Goal: Information Seeking & Learning: Learn about a topic

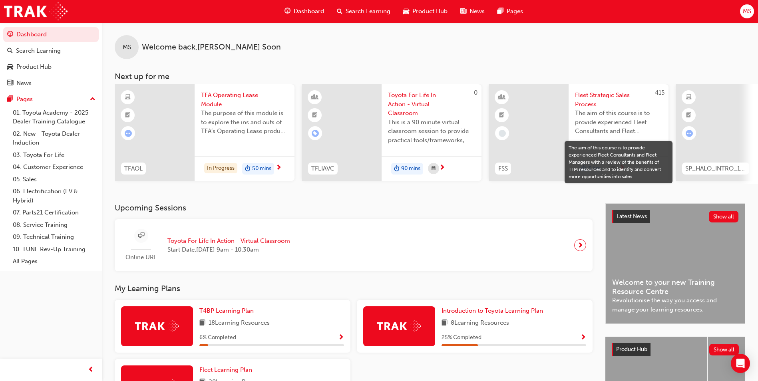
click at [352, 14] on span "Search Learning" at bounding box center [368, 11] width 45 height 9
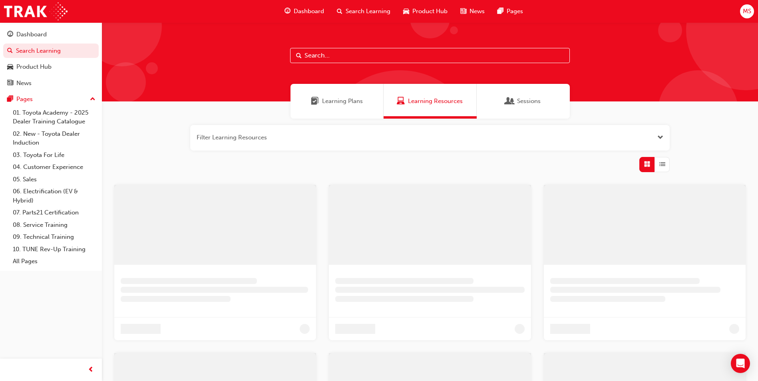
click at [352, 14] on span "Search Learning" at bounding box center [368, 11] width 45 height 9
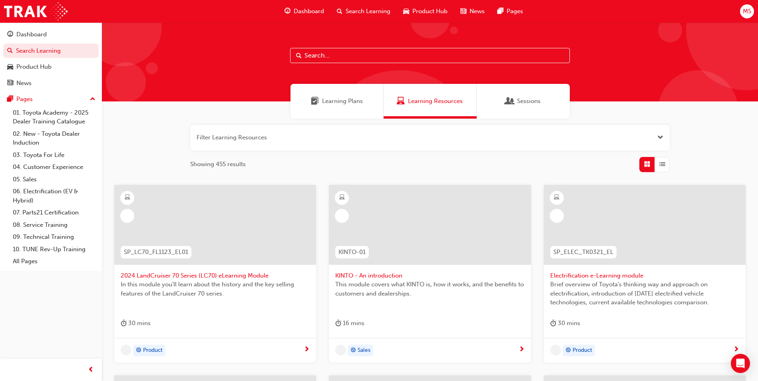
click at [336, 60] on input "text" at bounding box center [430, 55] width 280 height 15
type input "fleet"
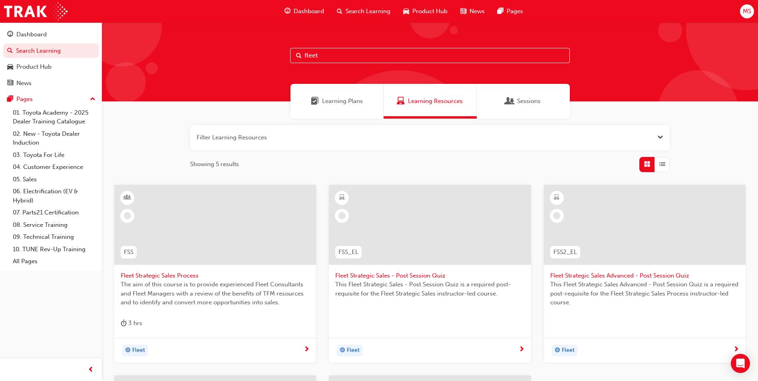
click at [330, 54] on input "fleet" at bounding box center [430, 55] width 280 height 15
click at [311, 10] on span "Dashboard" at bounding box center [309, 11] width 30 height 9
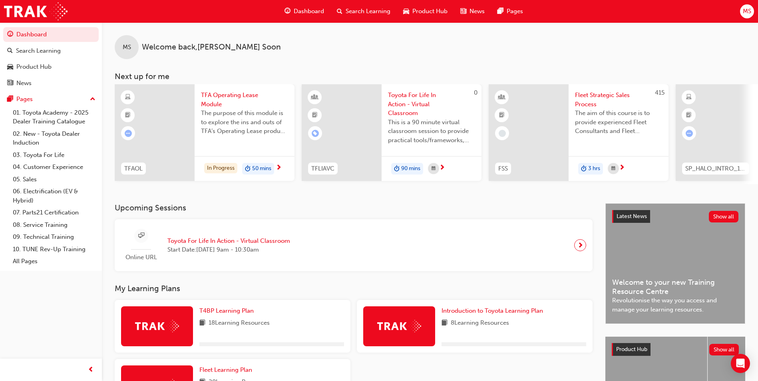
scroll to position [96, 0]
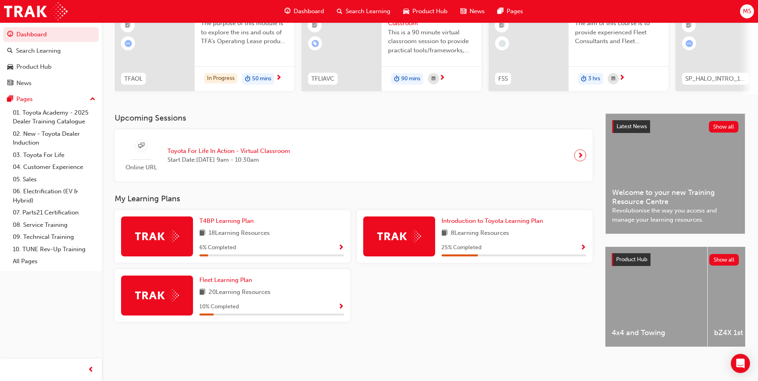
click at [678, 328] on span "4x4 and Towing" at bounding box center [656, 332] width 89 height 9
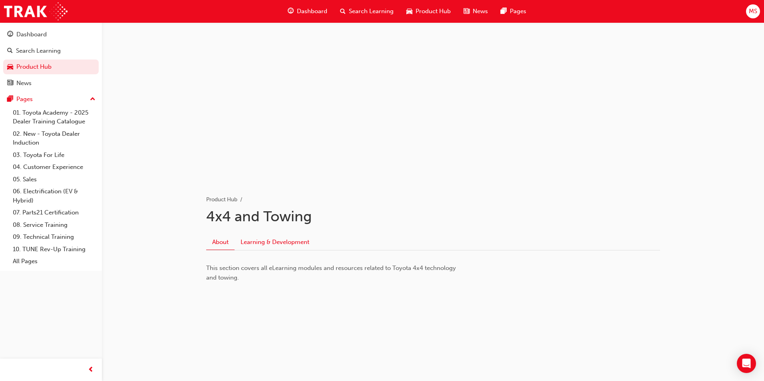
click at [281, 246] on link "Learning & Development" at bounding box center [275, 242] width 81 height 15
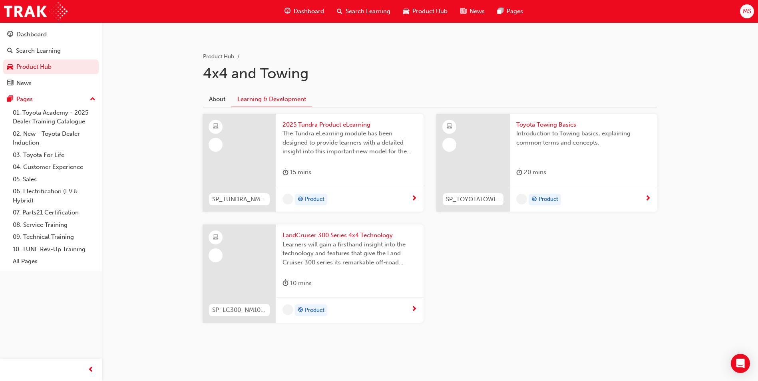
scroll to position [143, 0]
click at [634, 202] on div "Product" at bounding box center [580, 200] width 129 height 12
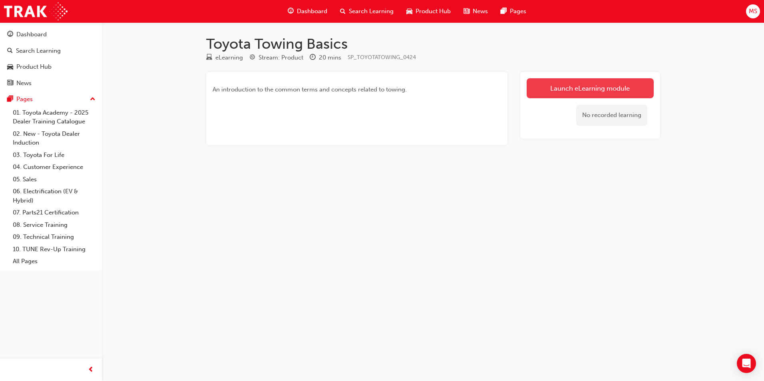
click at [601, 78] on link "Launch eLearning module" at bounding box center [590, 88] width 127 height 20
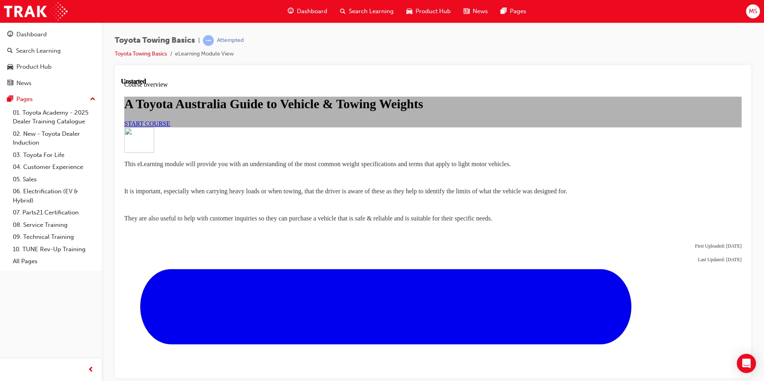
scroll to position [150, 0]
click at [170, 120] on link "START COURSE" at bounding box center [147, 123] width 46 height 7
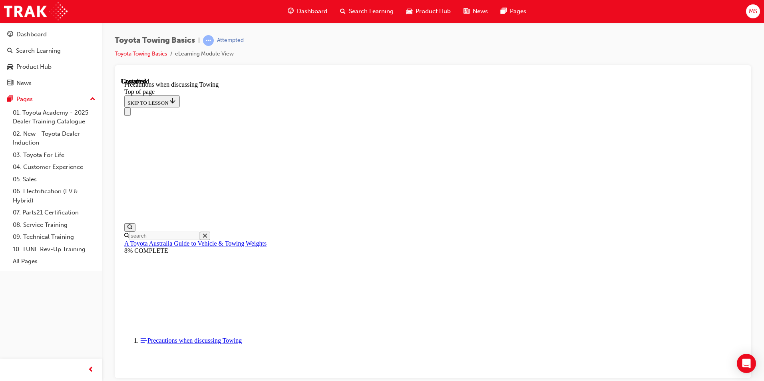
scroll to position [837, 0]
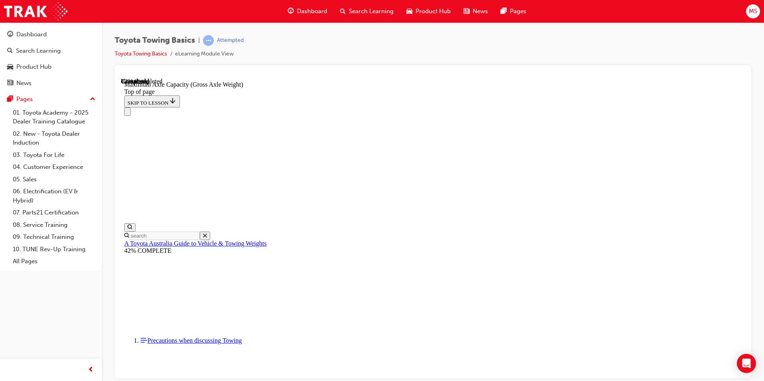
scroll to position [680, 0]
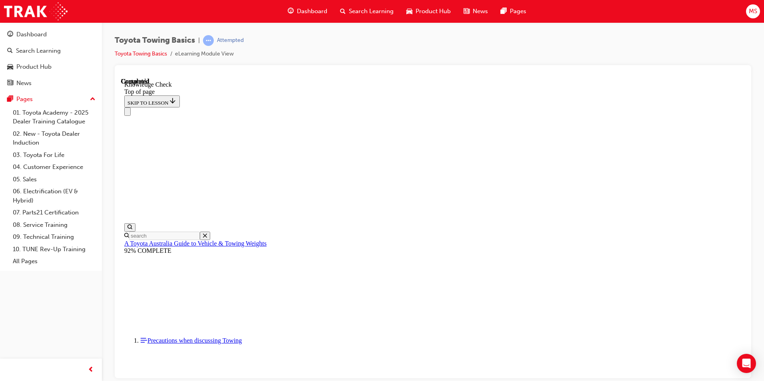
scroll to position [212, 0]
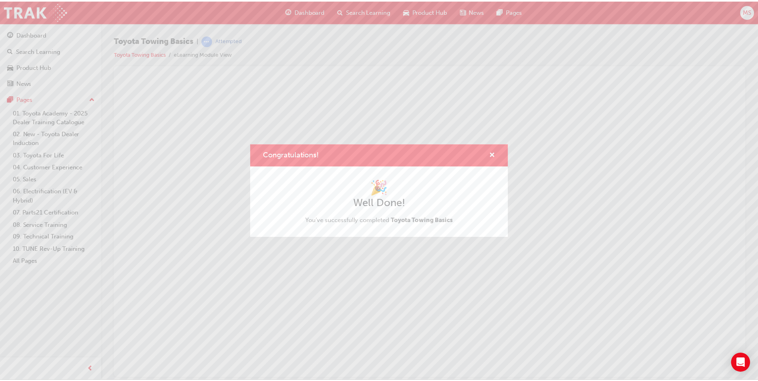
scroll to position [0, 0]
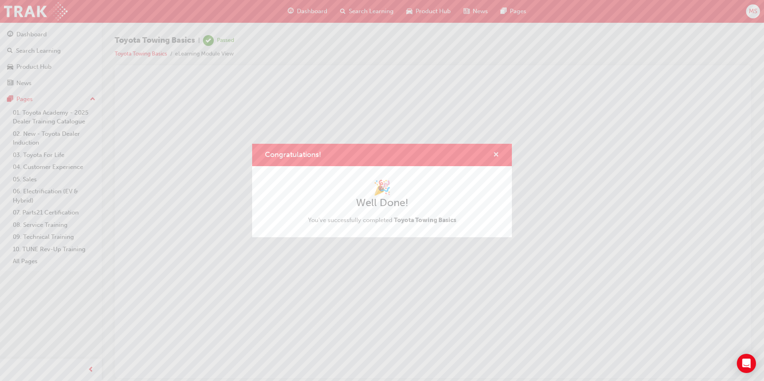
click at [498, 155] on span "cross-icon" at bounding box center [496, 155] width 6 height 7
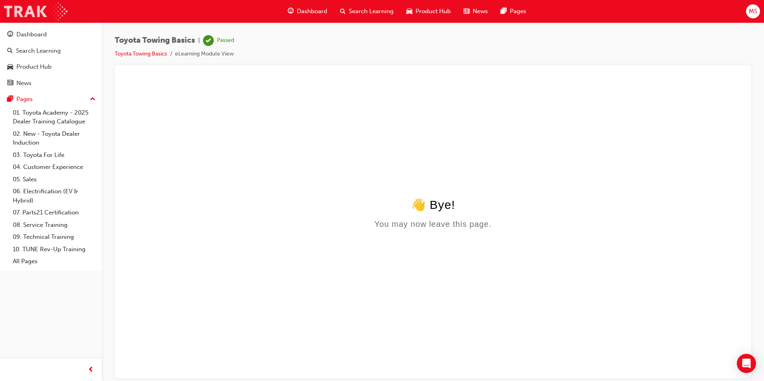
click at [21, 13] on img at bounding box center [36, 11] width 64 height 18
